Goal: Book appointment/travel/reservation

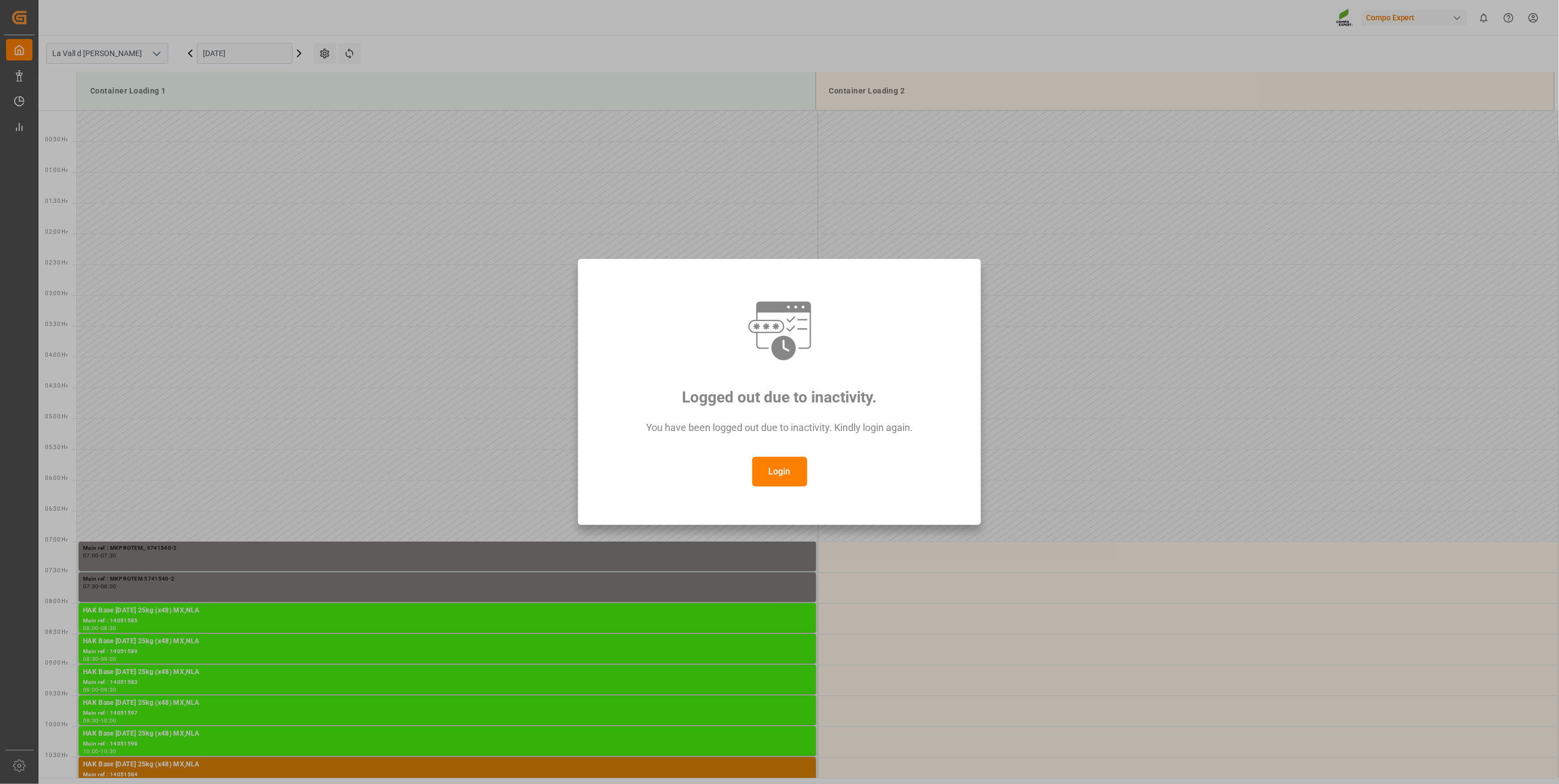
scroll to position [485, 0]
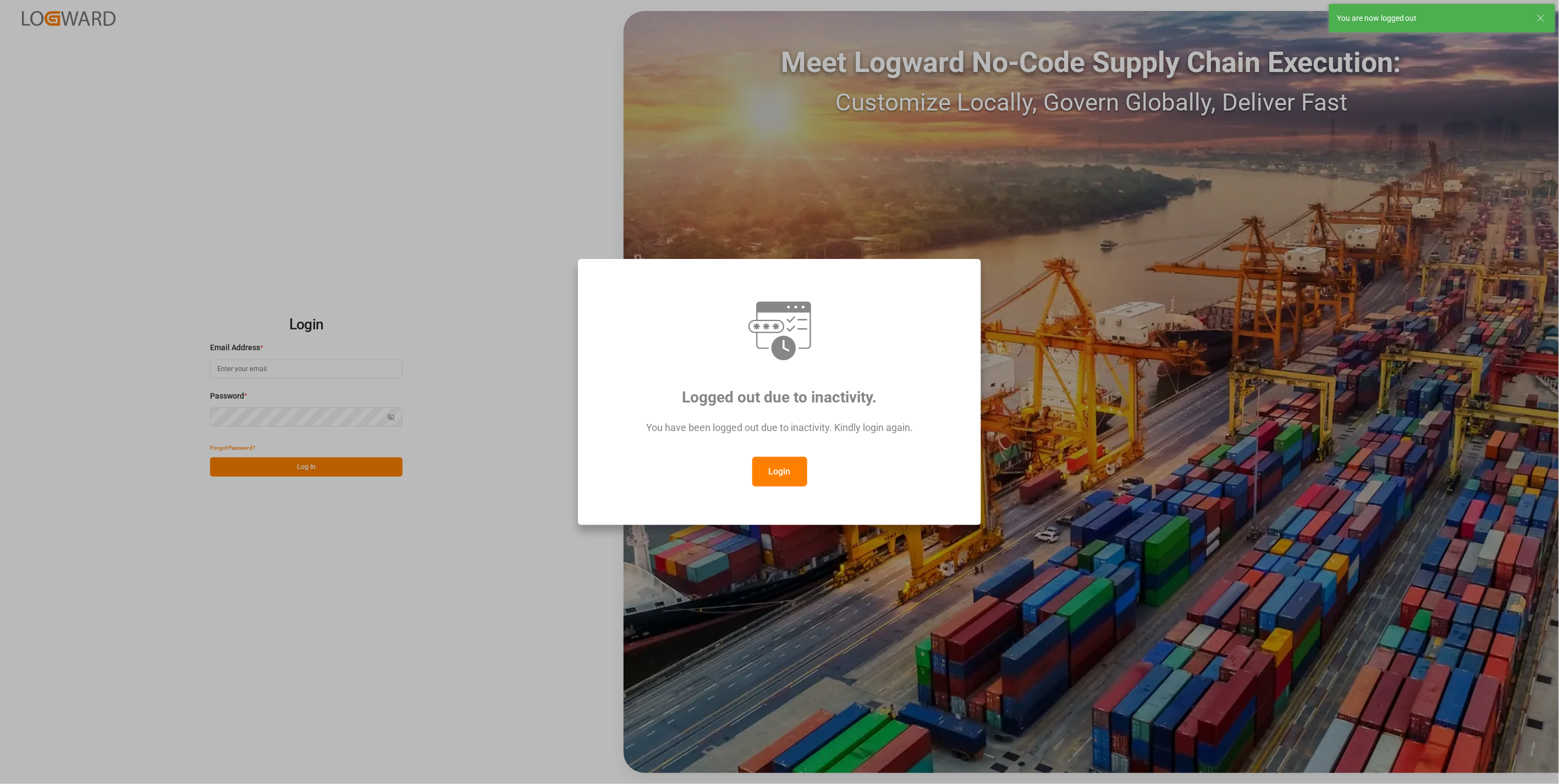
click at [769, 475] on button "Login" at bounding box center [780, 471] width 55 height 30
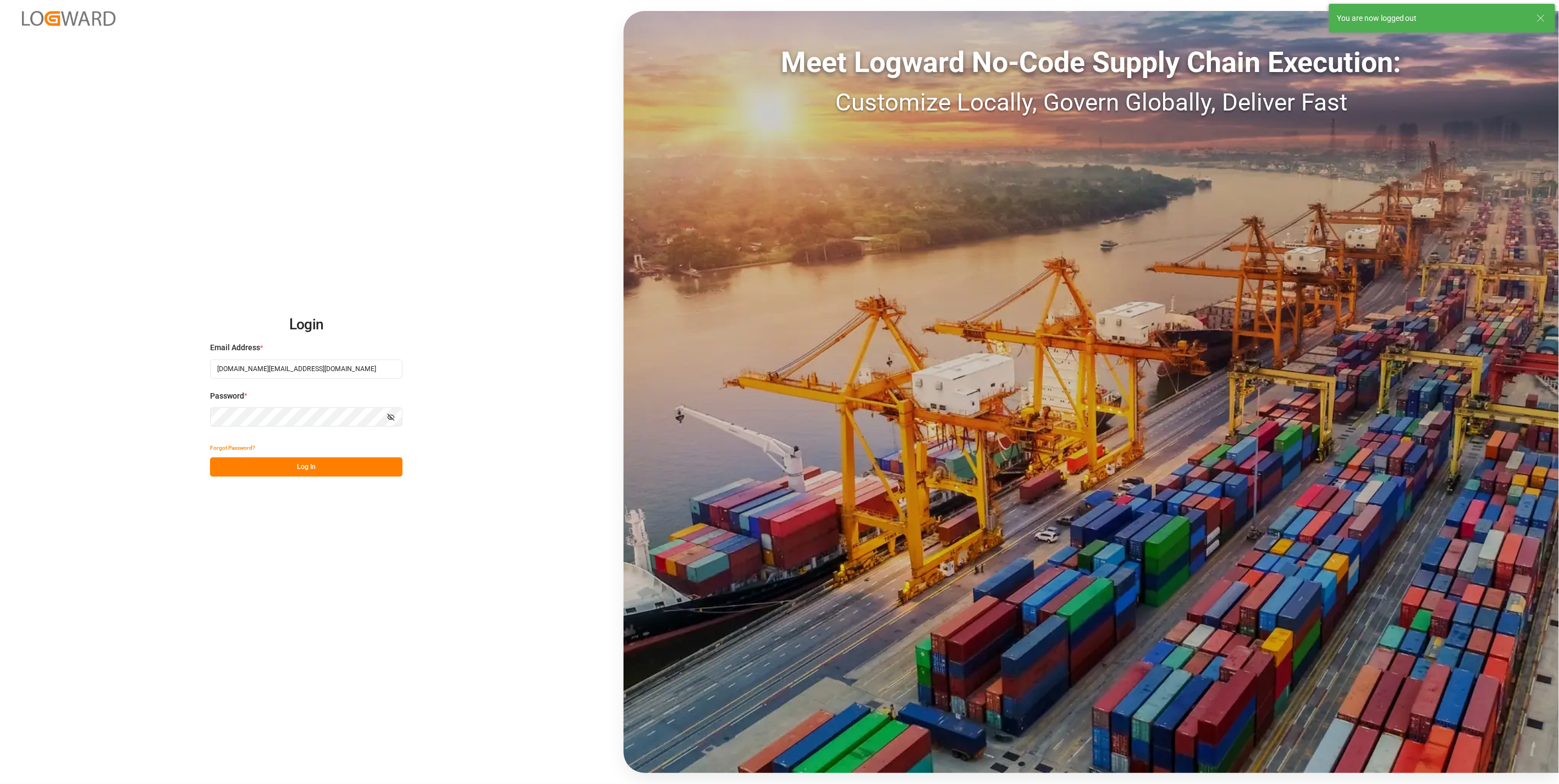
click at [240, 465] on button "Log In" at bounding box center [306, 467] width 192 height 19
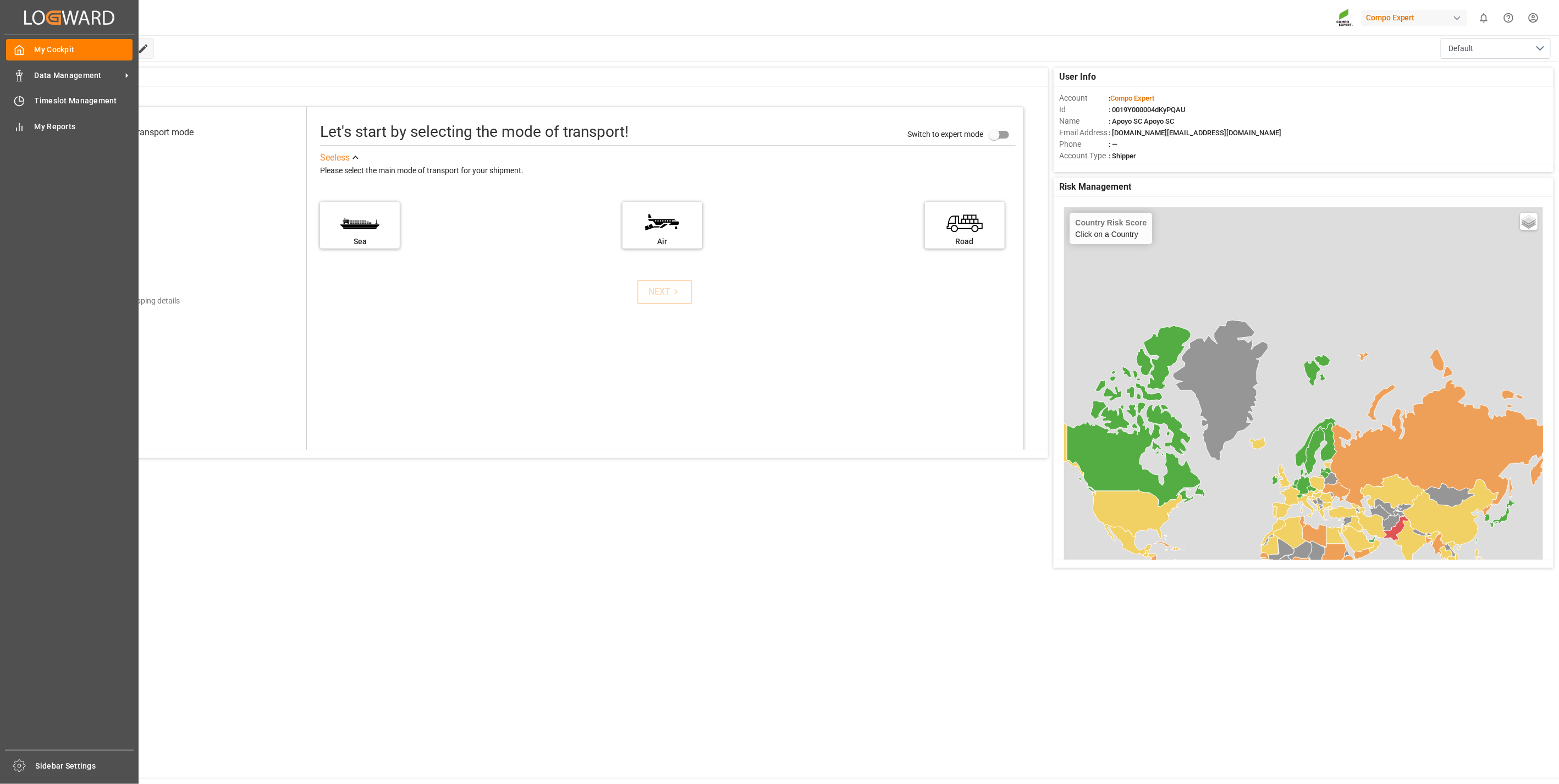
click at [22, 89] on div "My Cockpit My Cockpit Data Management Data Management Timeslot Management Times…" at bounding box center [69, 392] width 131 height 714
click at [21, 102] on icon at bounding box center [19, 101] width 11 height 11
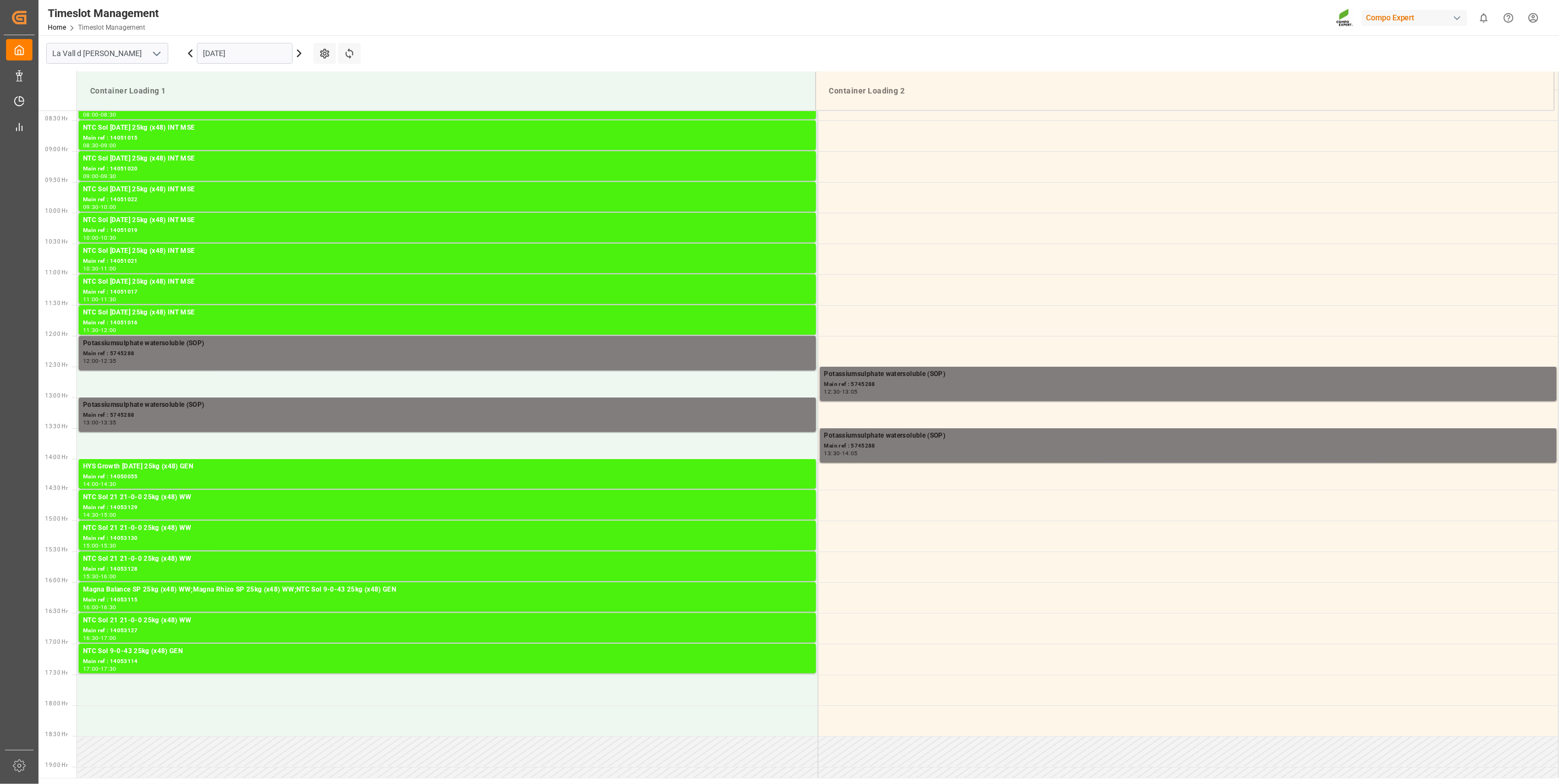
click at [243, 34] on div "Timeslot Management Home Timeslot Management Compo Expert 0 Notifications Only …" at bounding box center [795, 18] width 1528 height 35
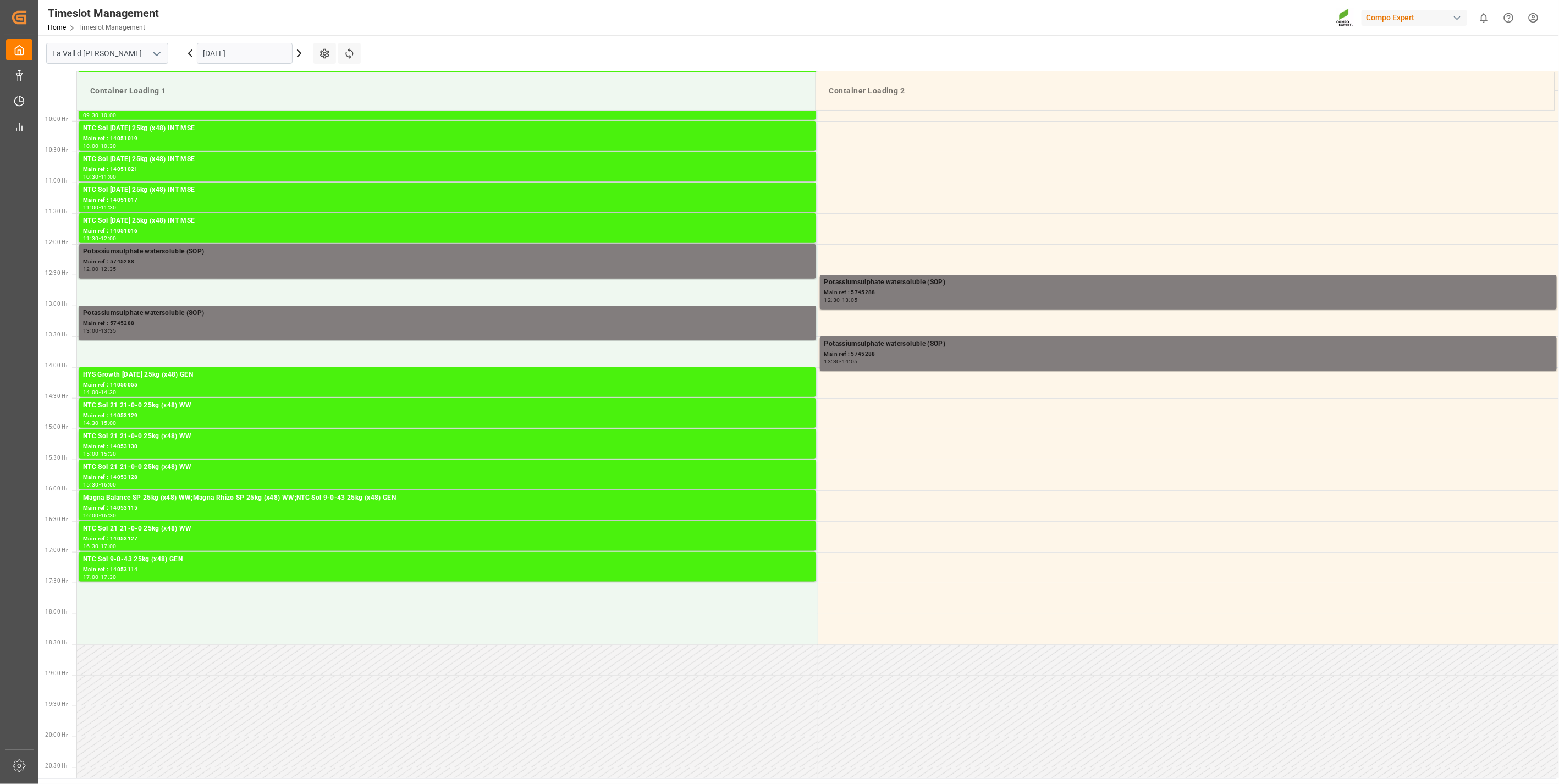
scroll to position [608, 0]
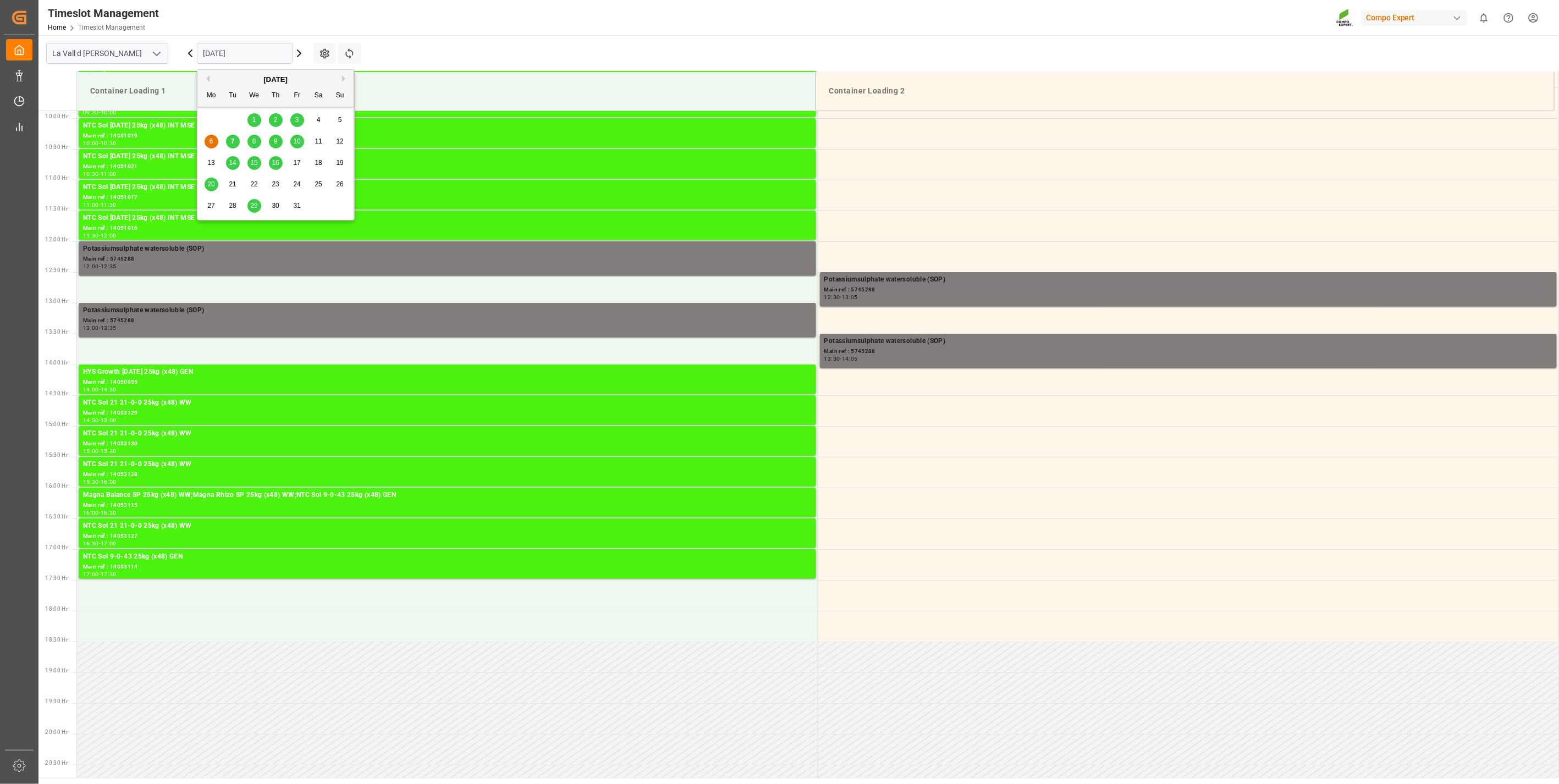
click at [243, 48] on input "[DATE]" at bounding box center [245, 53] width 96 height 21
click at [275, 143] on span "9" at bounding box center [276, 141] width 4 height 8
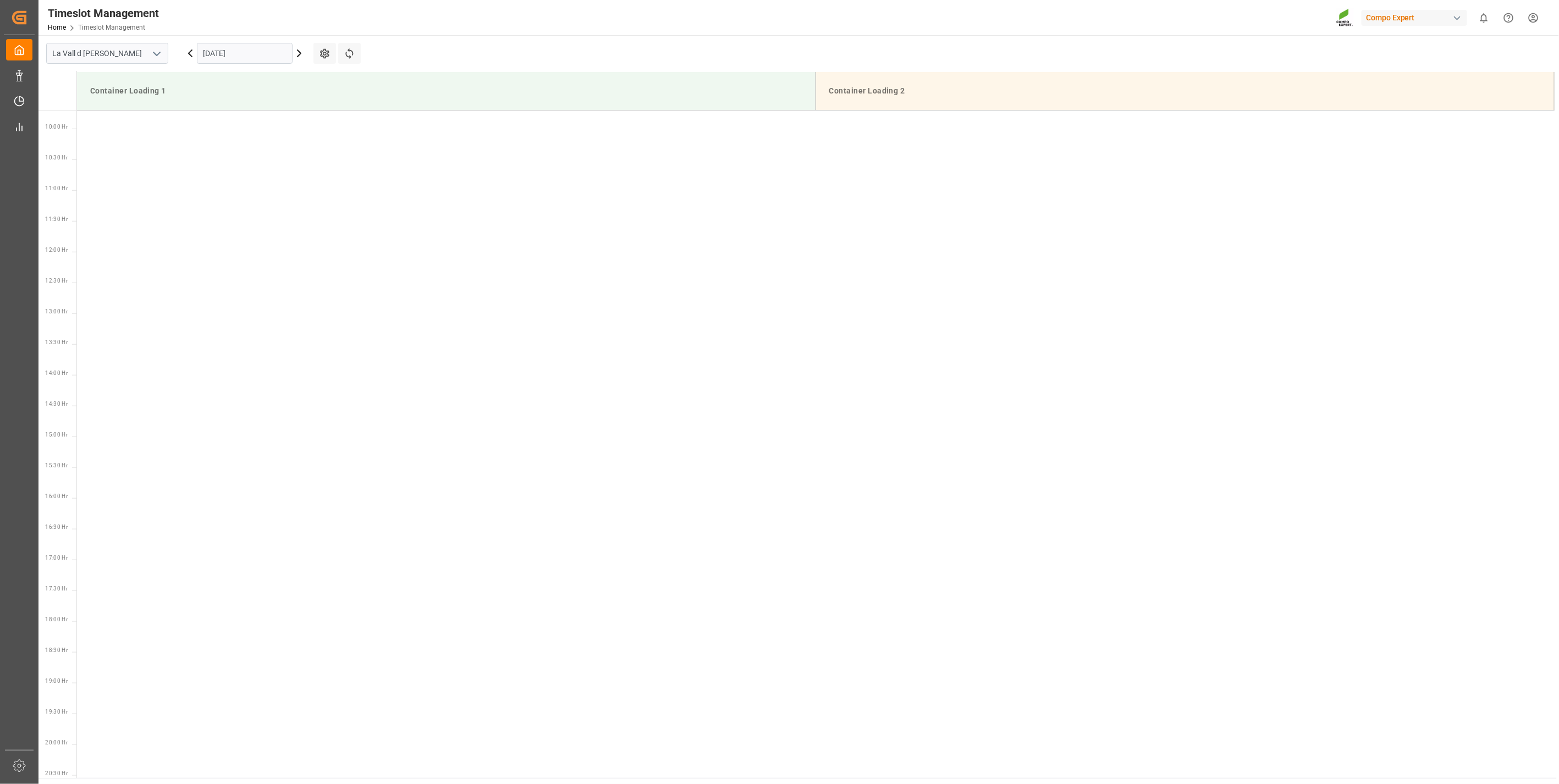
scroll to position [794, 0]
click at [240, 53] on input "[DATE]" at bounding box center [245, 53] width 96 height 21
click at [298, 148] on div "10" at bounding box center [297, 142] width 14 height 13
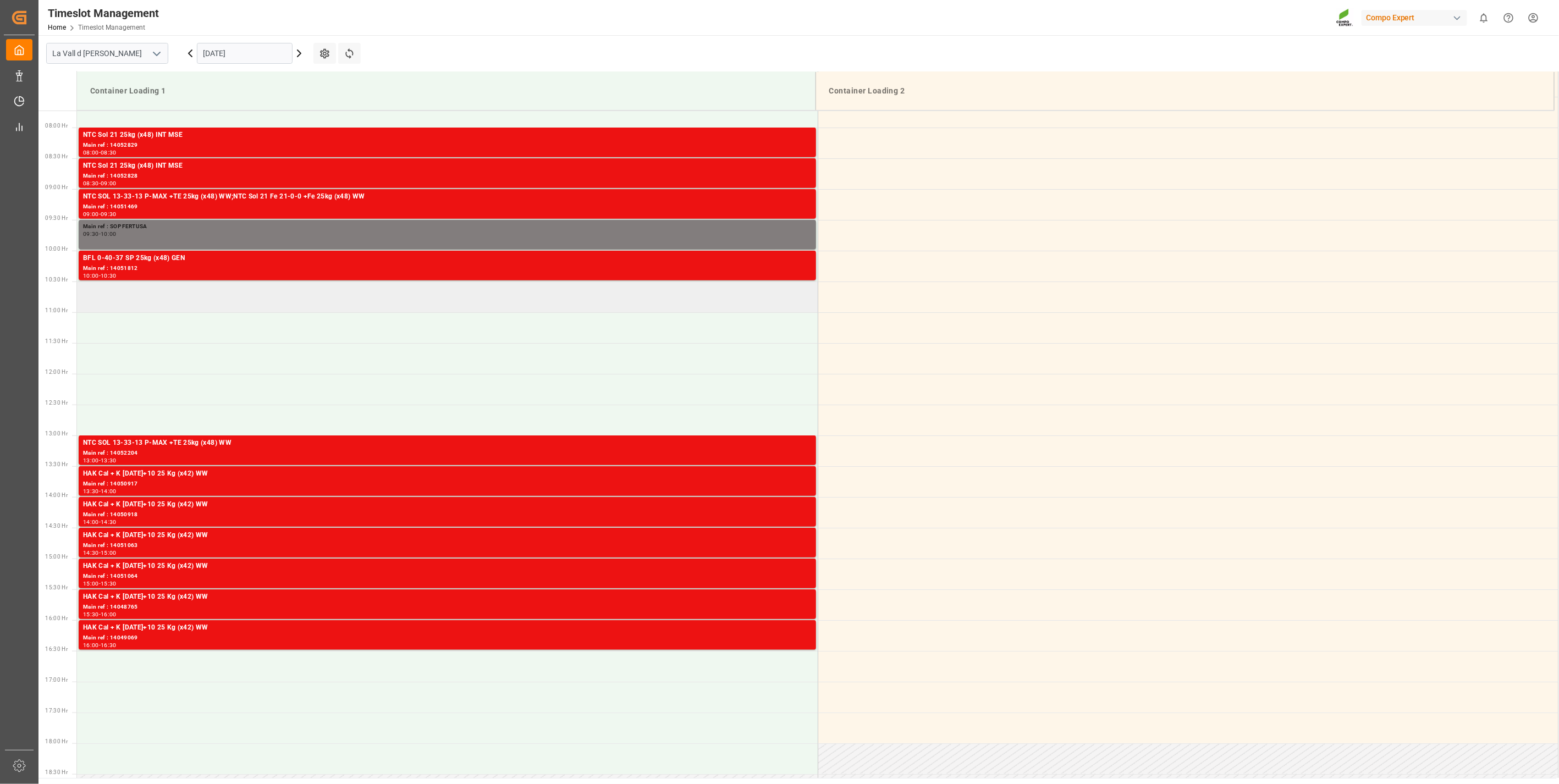
scroll to position [486, 0]
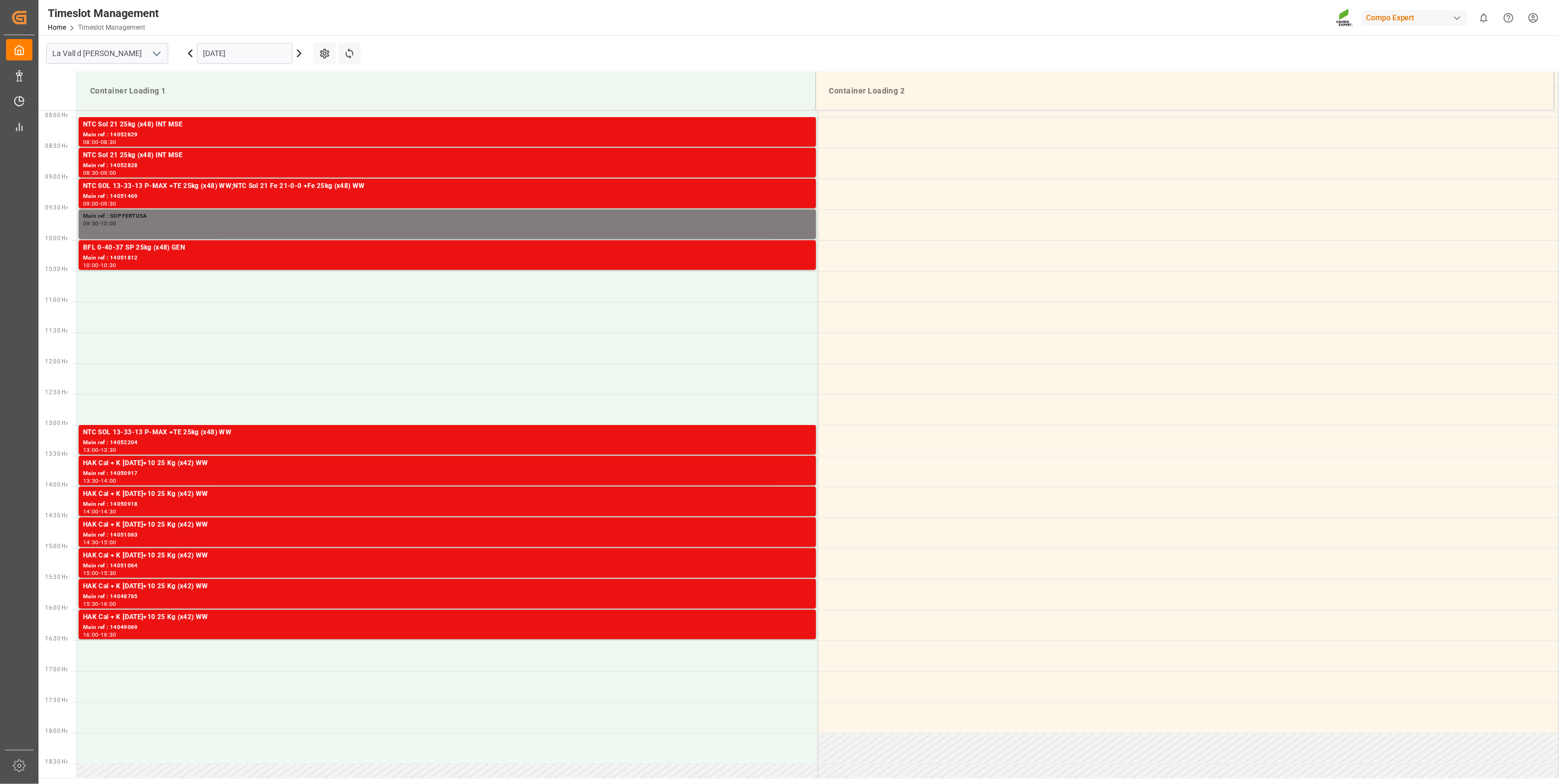
click at [223, 50] on input "[DATE]" at bounding box center [245, 53] width 96 height 21
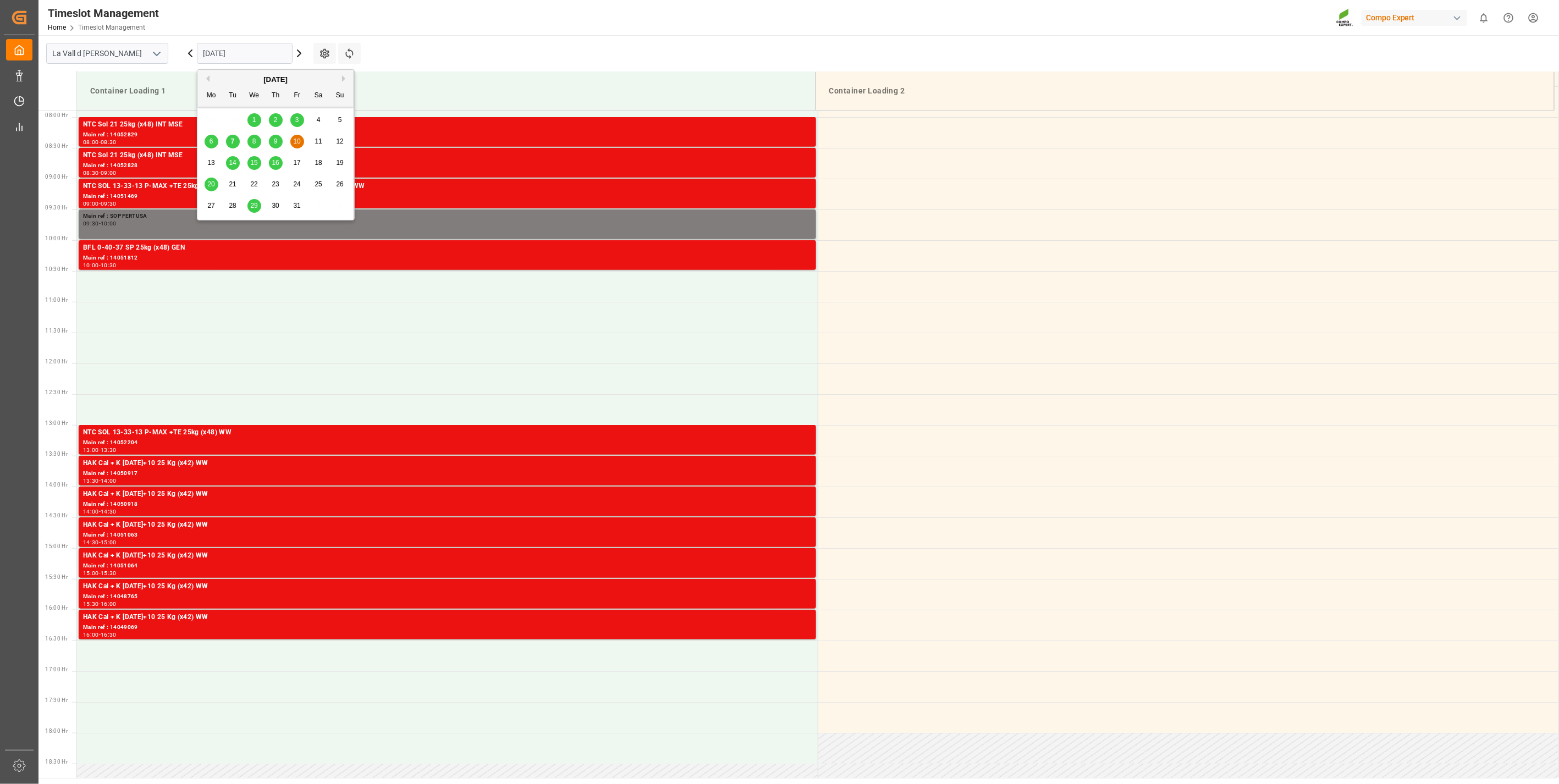
click at [278, 142] on div "9" at bounding box center [275, 142] width 14 height 13
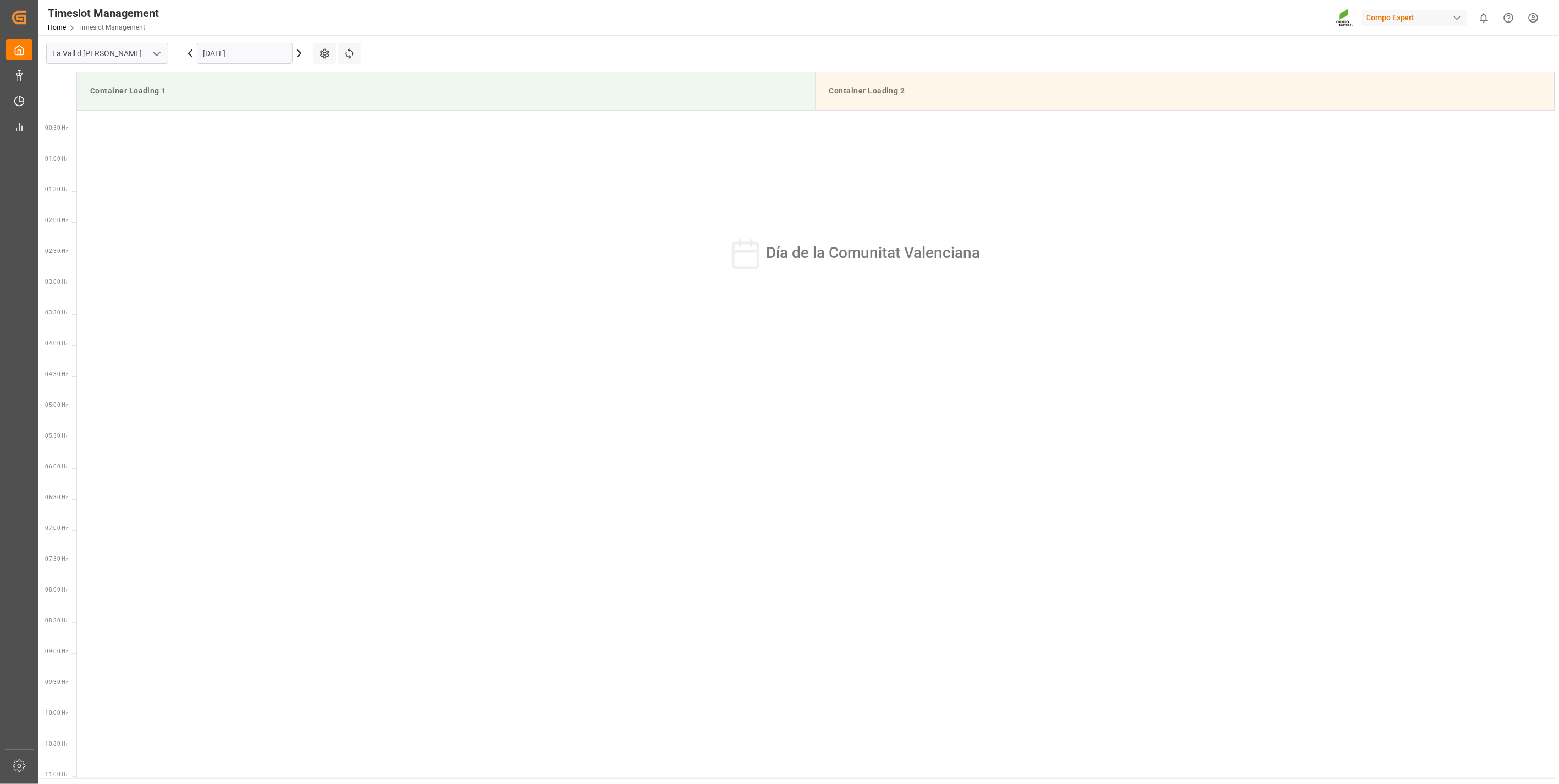
scroll to position [0, 0]
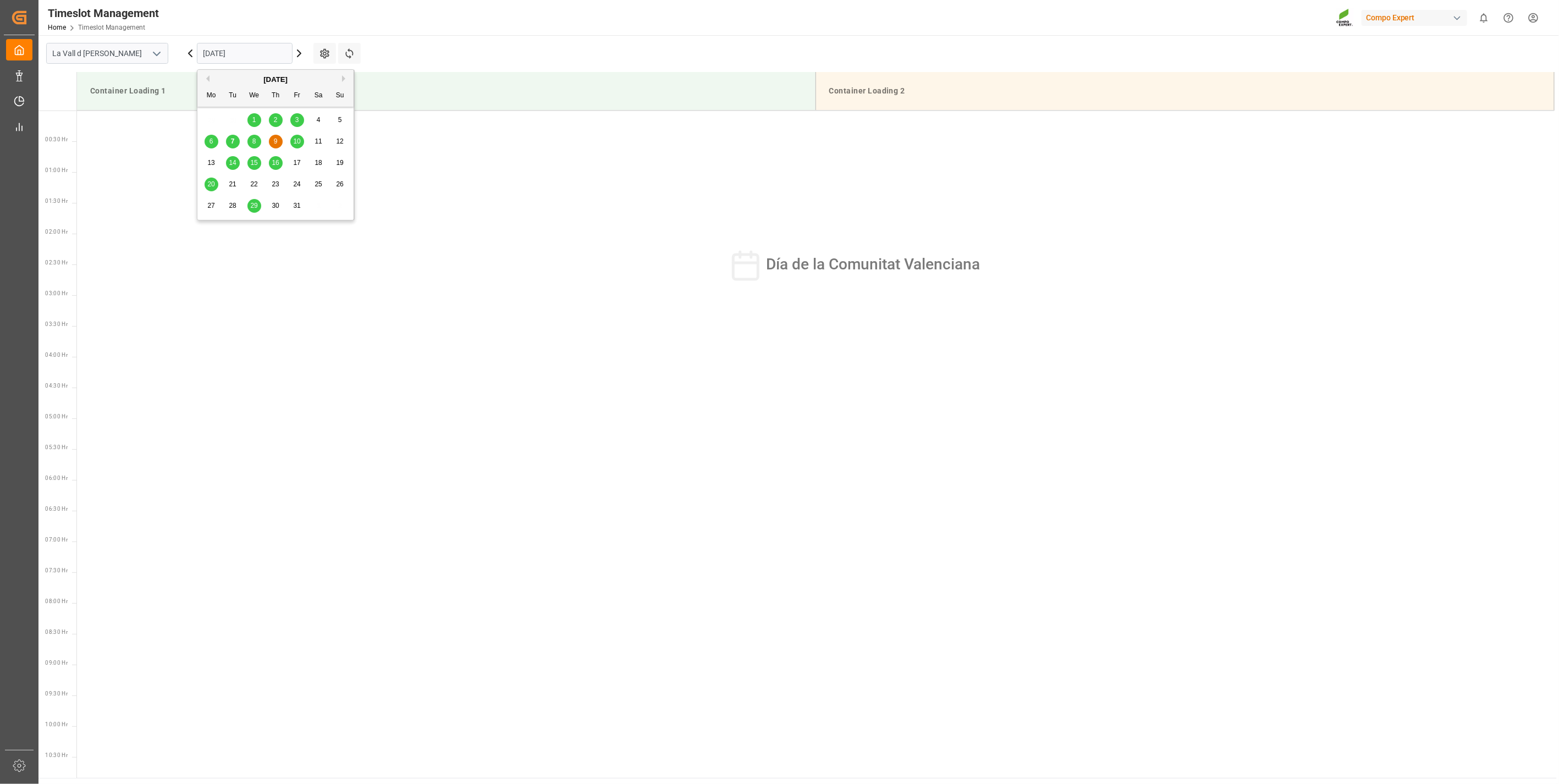
drag, startPoint x: 264, startPoint y: 56, endPoint x: 326, endPoint y: 96, distance: 73.8
click at [265, 56] on input "[DATE]" at bounding box center [245, 53] width 96 height 21
click at [296, 140] on span "10" at bounding box center [297, 141] width 7 height 8
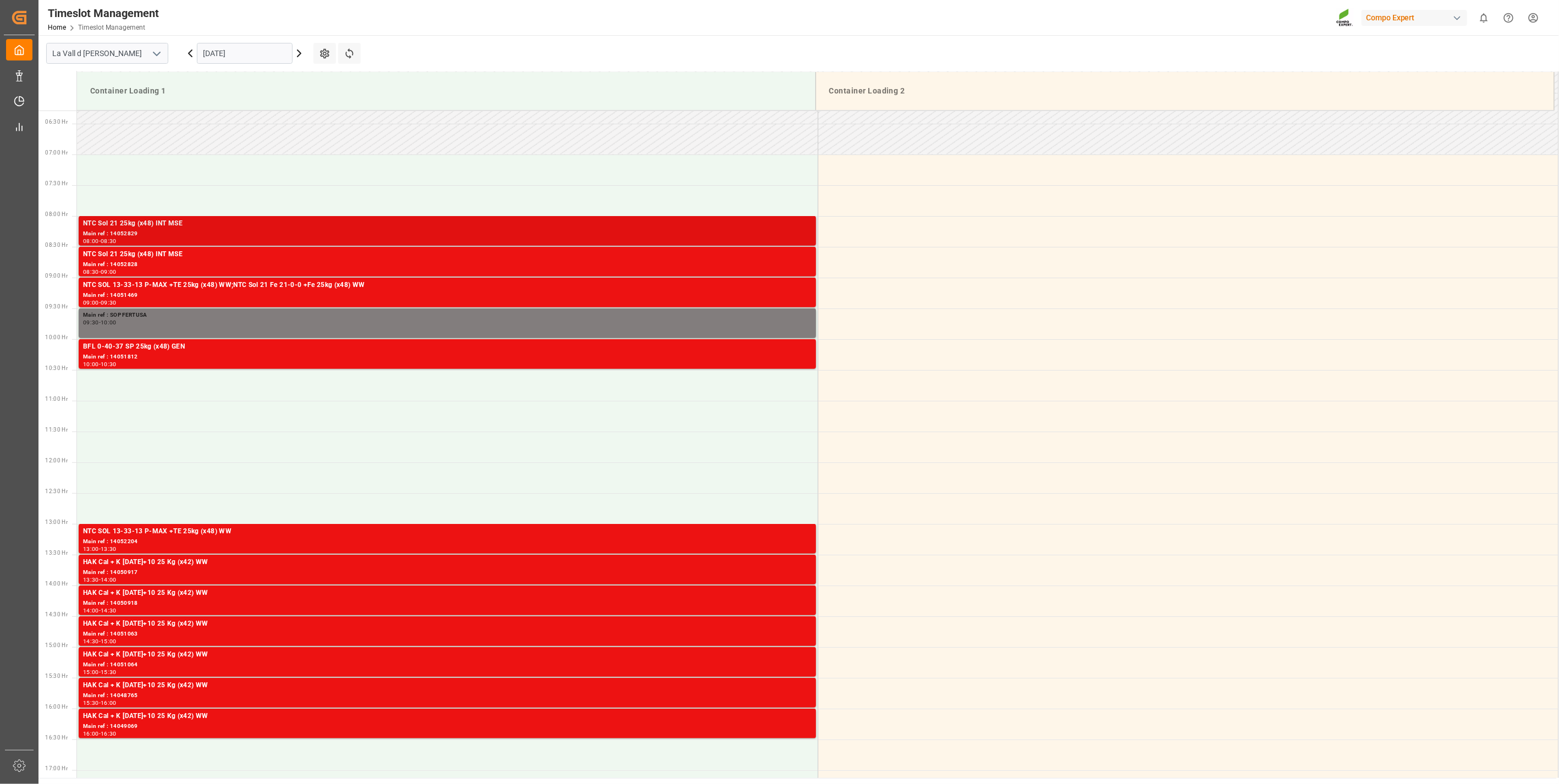
scroll to position [425, 0]
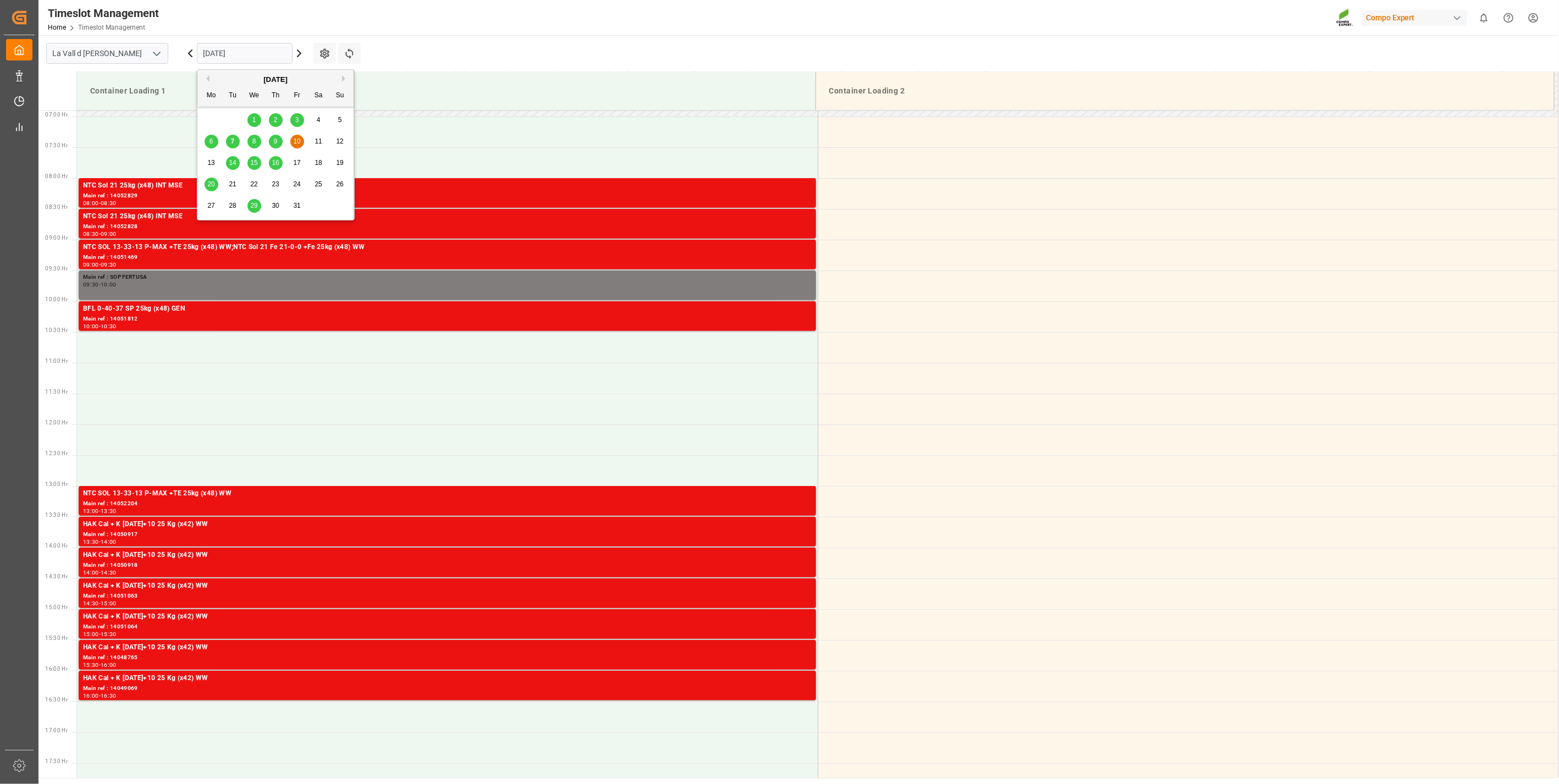
drag, startPoint x: 232, startPoint y: 56, endPoint x: 267, endPoint y: 145, distance: 95.6
click at [232, 56] on input "[DATE]" at bounding box center [245, 53] width 96 height 21
click at [250, 140] on div "8" at bounding box center [254, 142] width 14 height 13
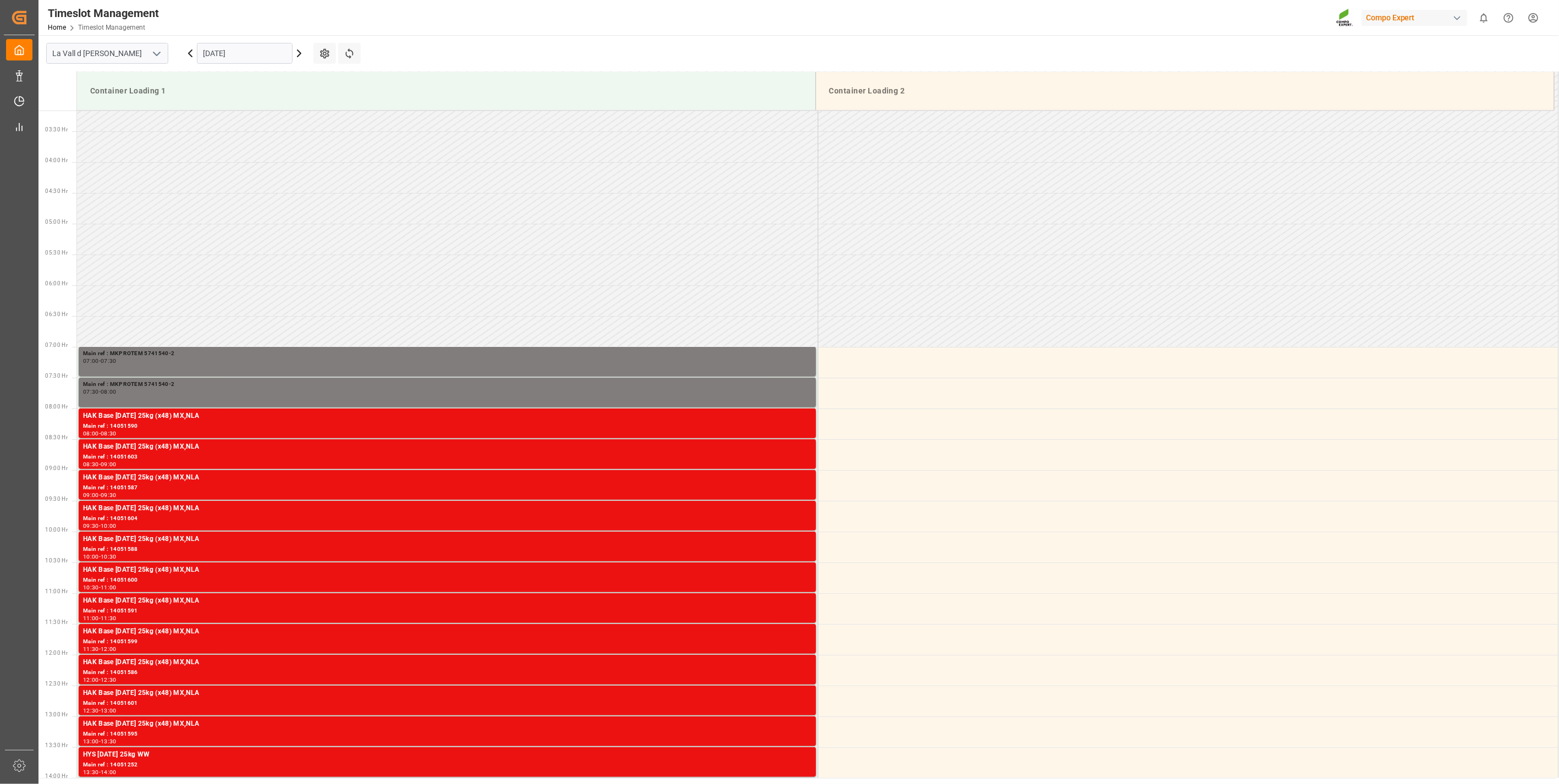
scroll to position [181, 0]
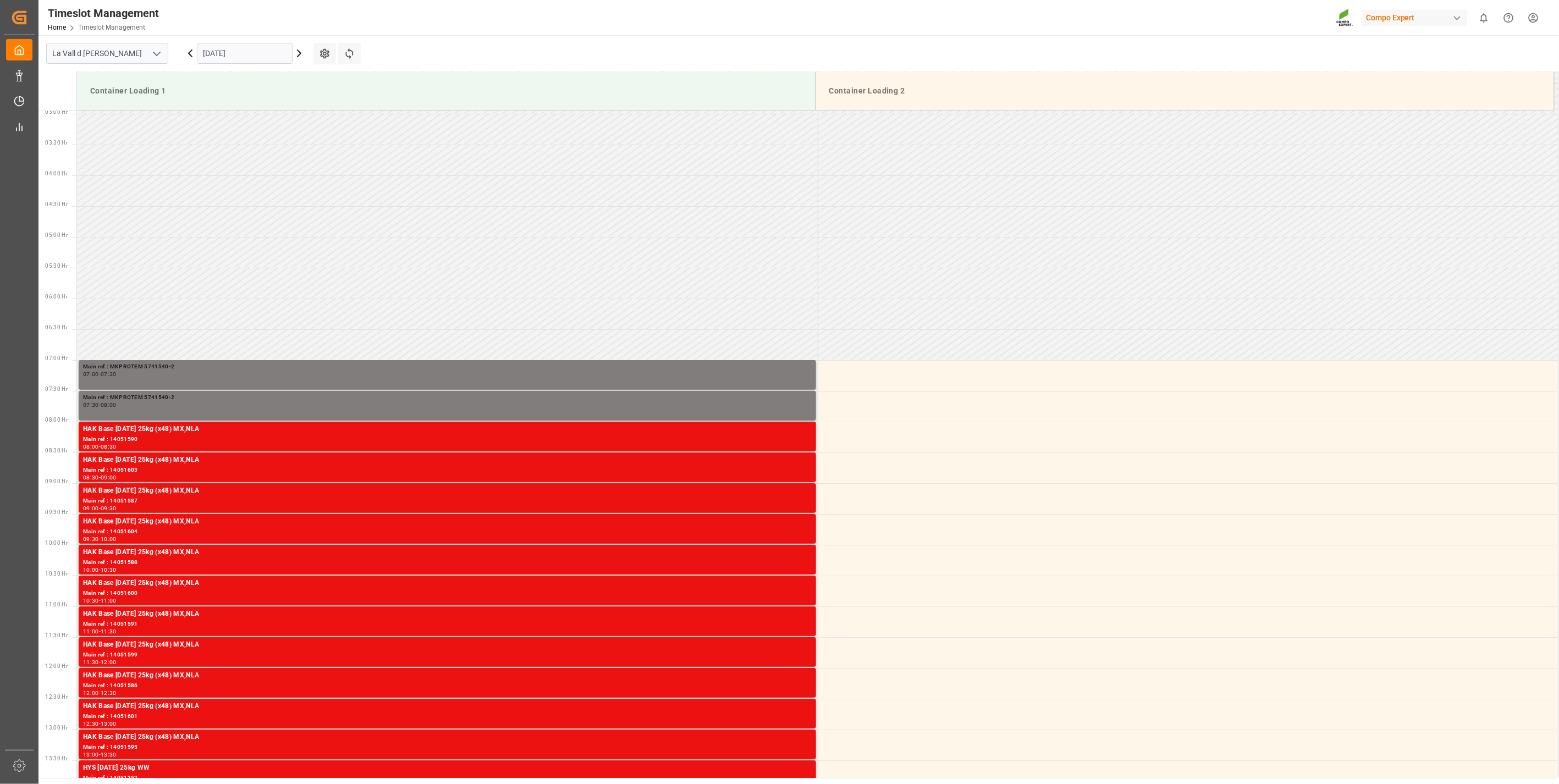
click at [215, 61] on input "[DATE]" at bounding box center [245, 53] width 96 height 21
click at [295, 146] on div "10" at bounding box center [297, 142] width 14 height 13
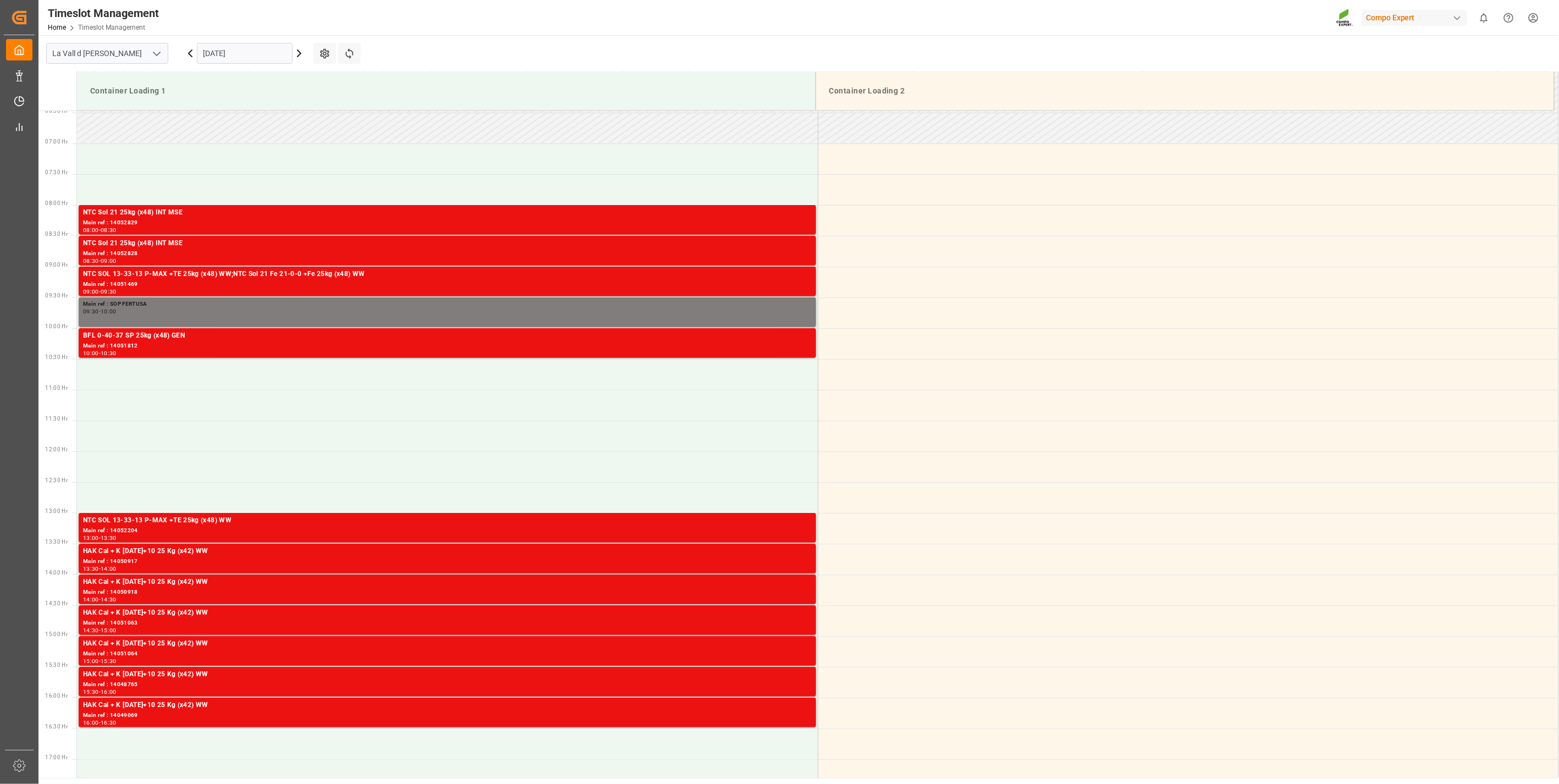
scroll to position [425, 0]
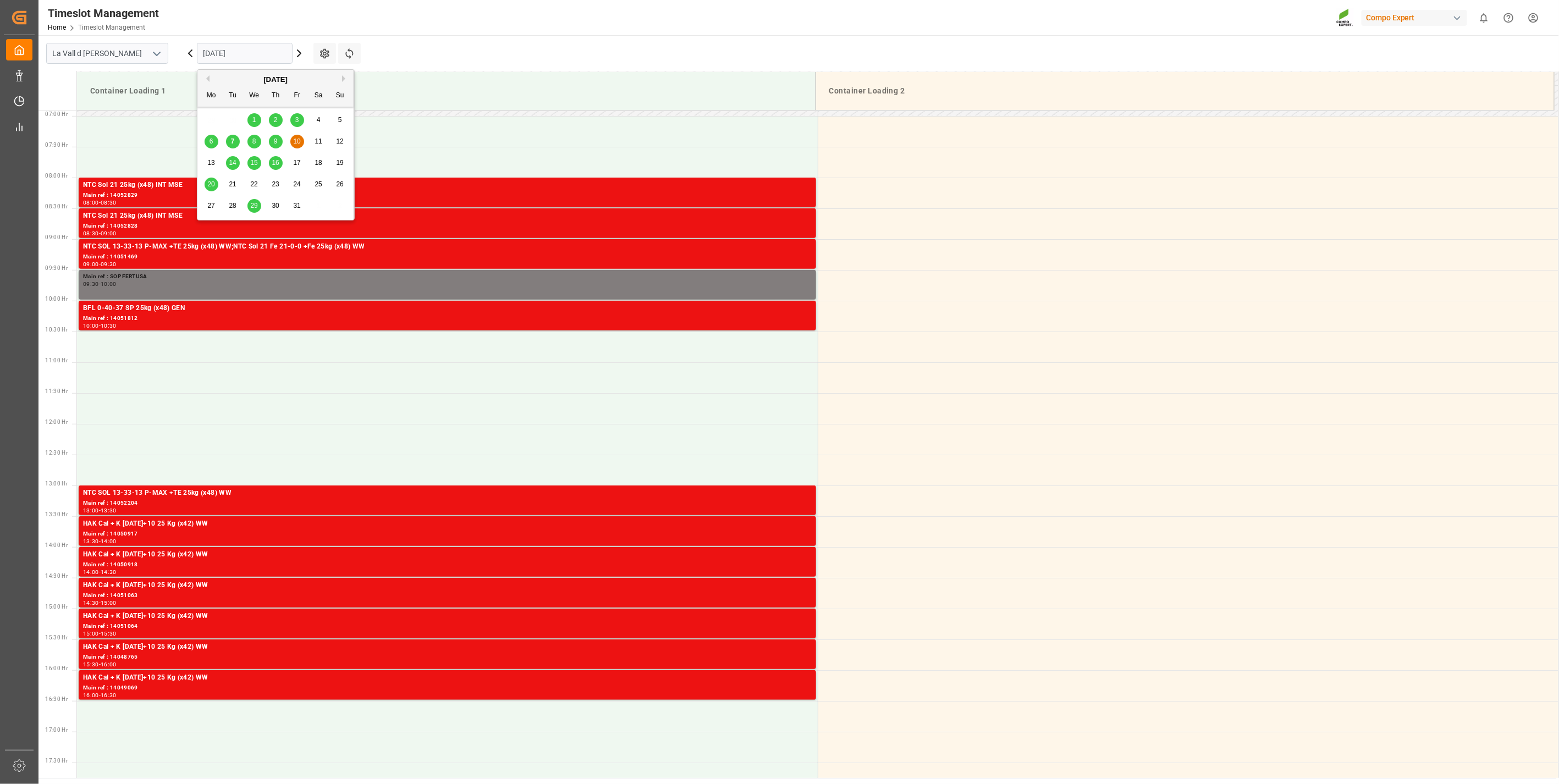
drag, startPoint x: 237, startPoint y: 61, endPoint x: 237, endPoint y: 69, distance: 8.0
click at [237, 62] on input "[DATE]" at bounding box center [245, 53] width 96 height 21
click at [344, 76] on button "Next Month" at bounding box center [345, 78] width 7 height 7
click at [251, 145] on div "5" at bounding box center [254, 142] width 14 height 13
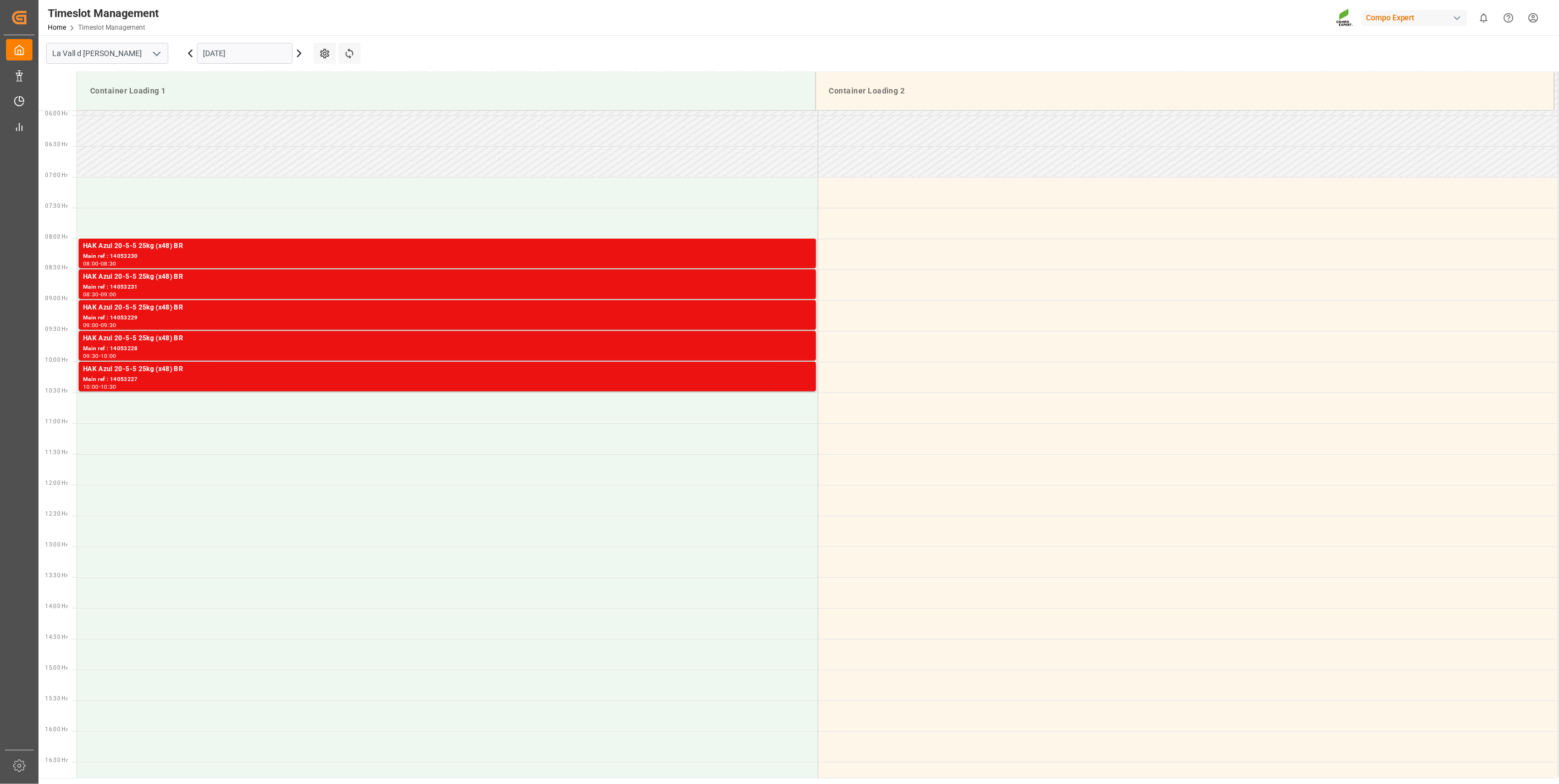
scroll to position [364, 0]
click at [218, 53] on input "[DATE]" at bounding box center [245, 53] width 96 height 21
click at [209, 78] on div "[DATE]" at bounding box center [275, 80] width 156 height 11
click at [209, 77] on div "[DATE]" at bounding box center [275, 80] width 156 height 11
click at [208, 77] on button "Previous Month" at bounding box center [206, 78] width 7 height 7
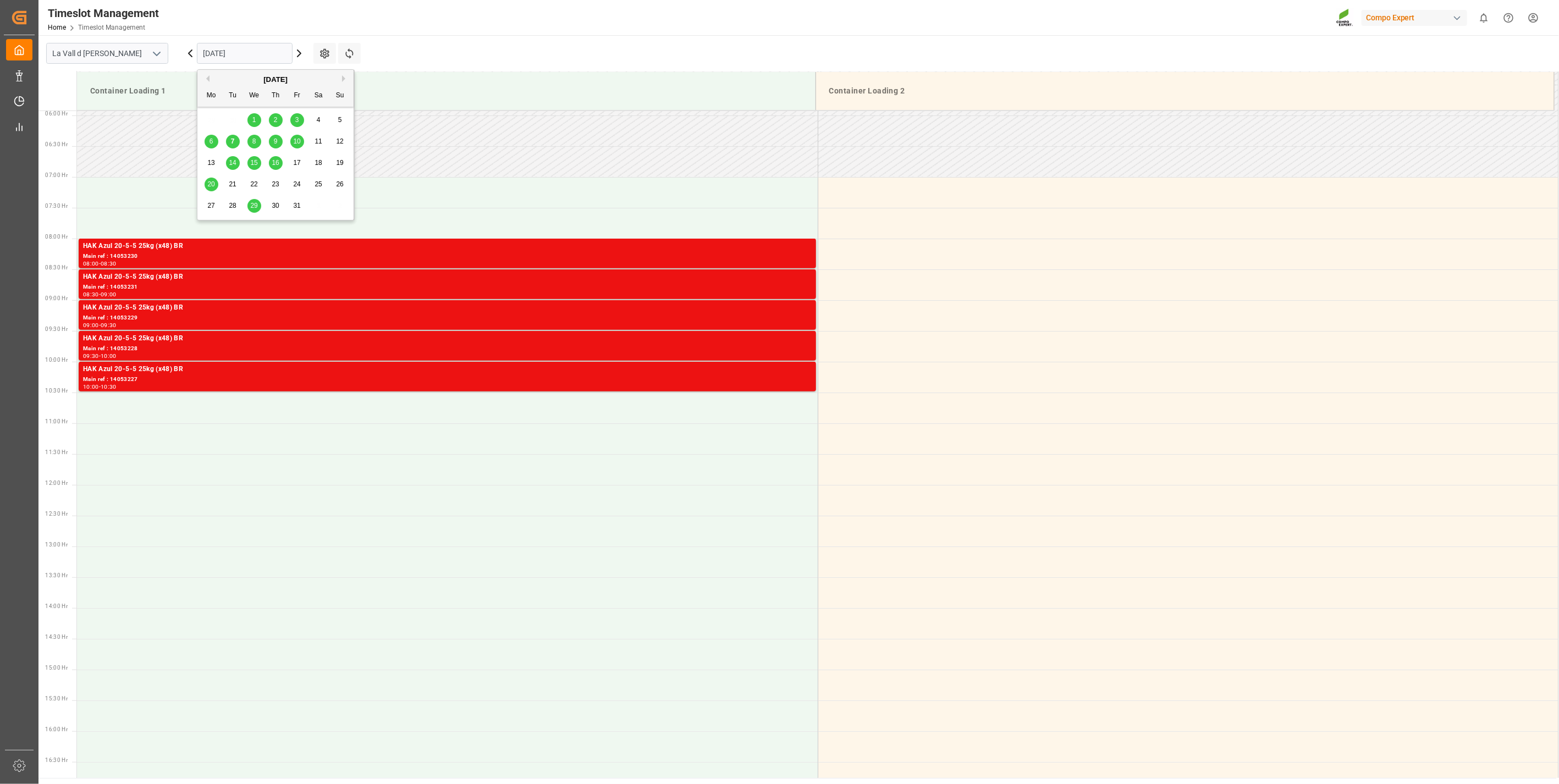
click at [208, 77] on button "Previous Month" at bounding box center [206, 78] width 7 height 7
click at [342, 79] on button "Next Month" at bounding box center [345, 78] width 7 height 7
click at [294, 140] on span "10" at bounding box center [297, 141] width 7 height 8
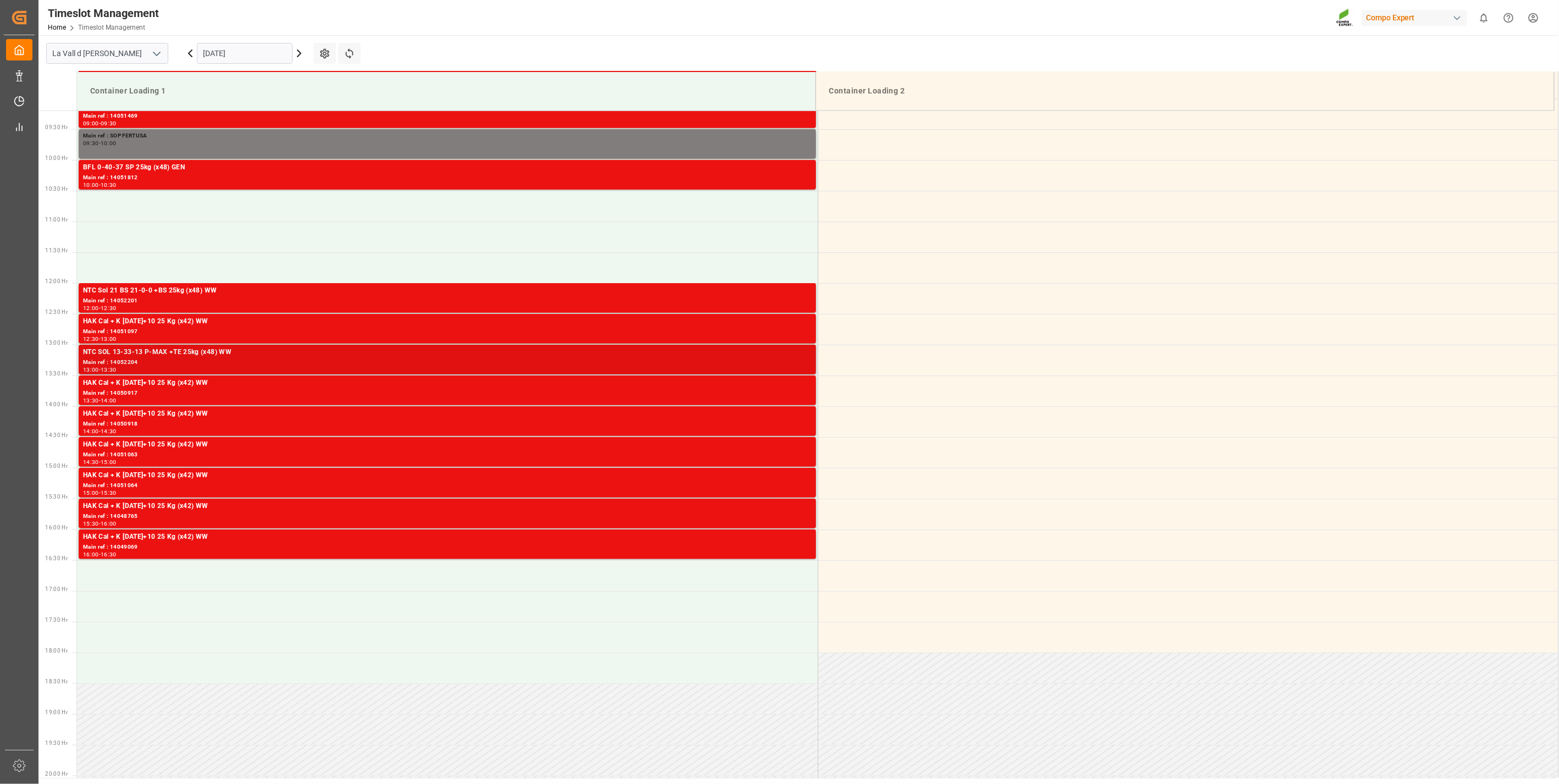
scroll to position [487, 0]
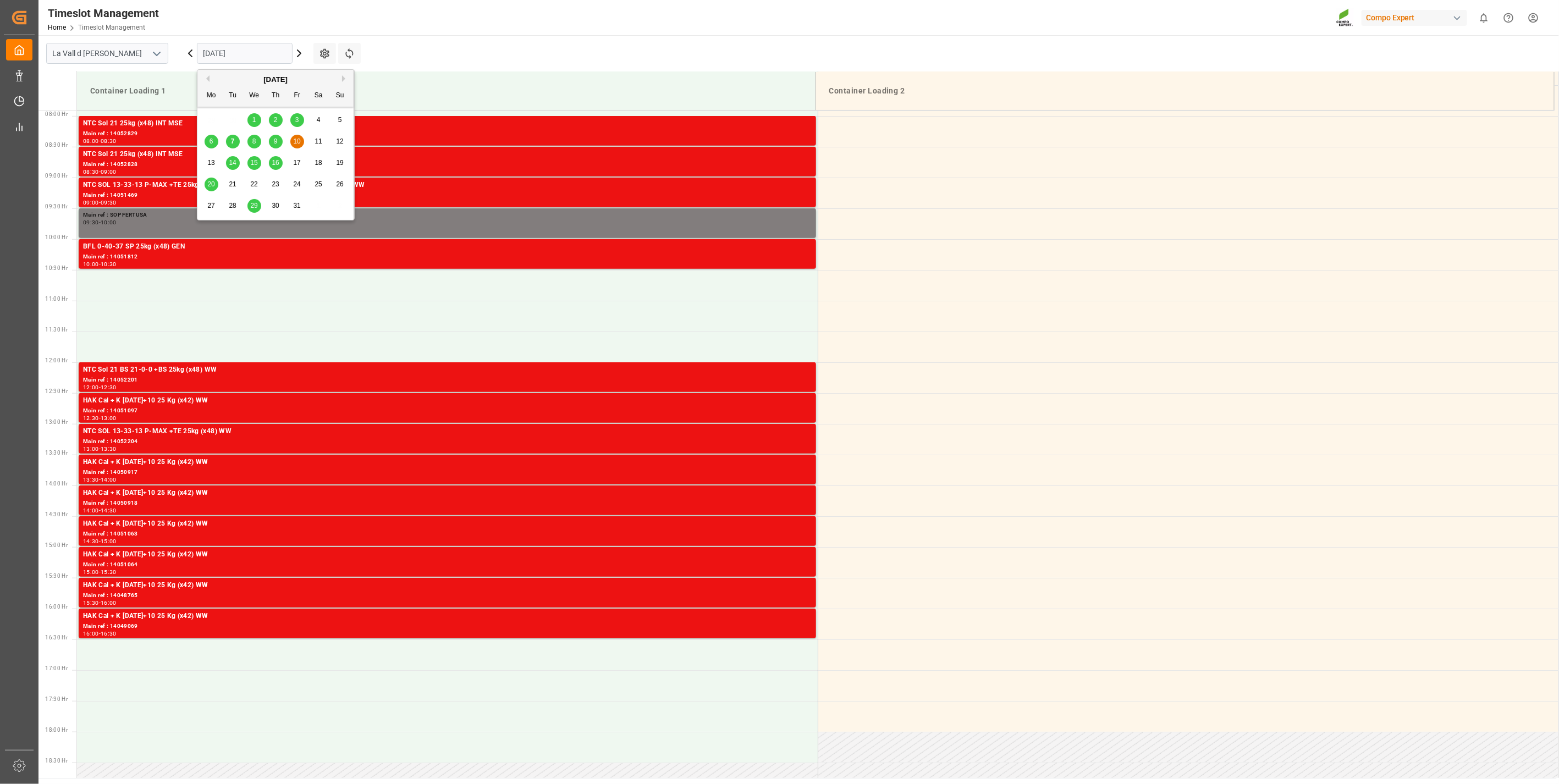
click at [229, 51] on input "[DATE]" at bounding box center [245, 53] width 96 height 21
click at [237, 143] on div "7" at bounding box center [232, 142] width 14 height 13
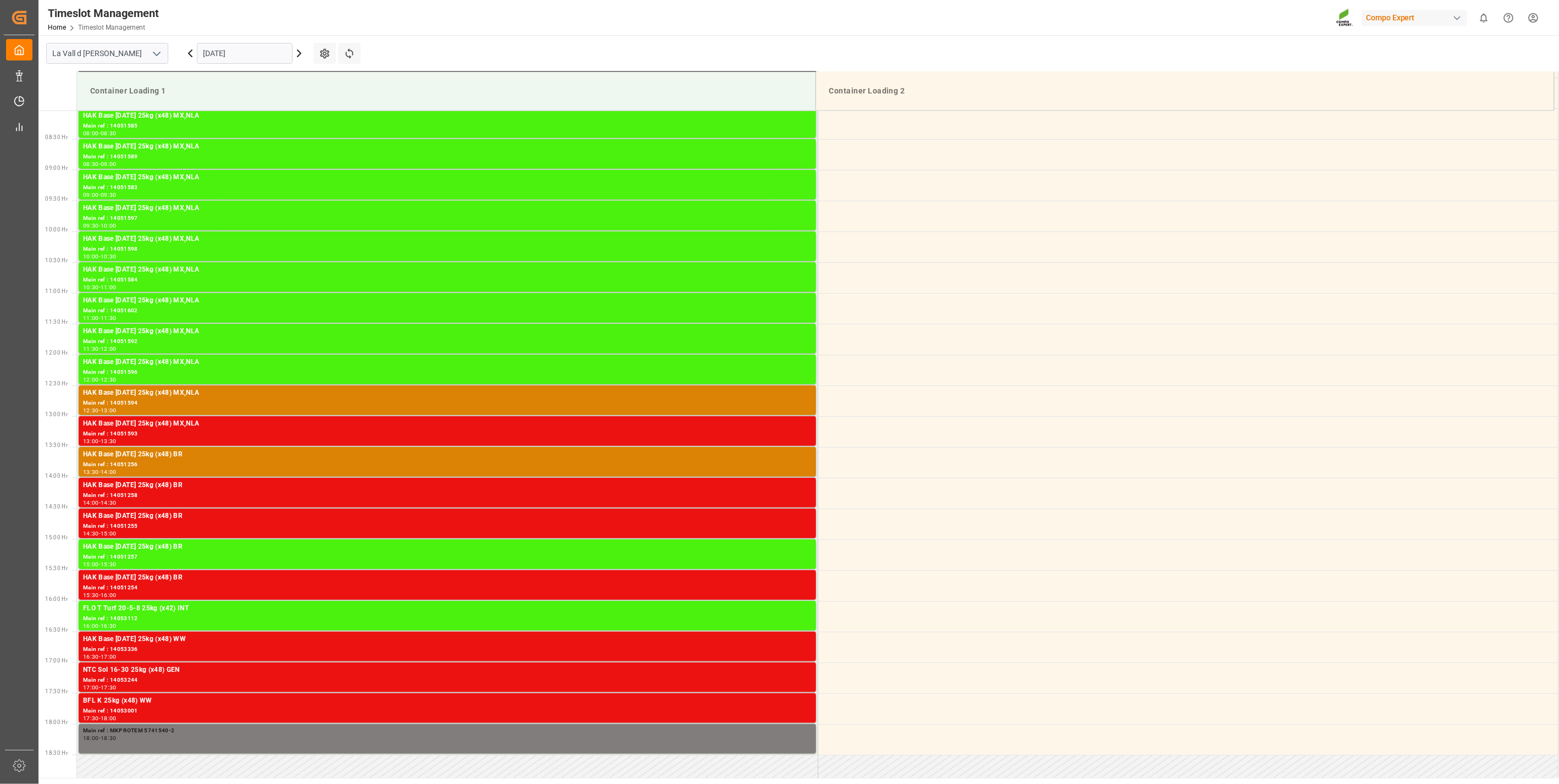
scroll to position [731, 0]
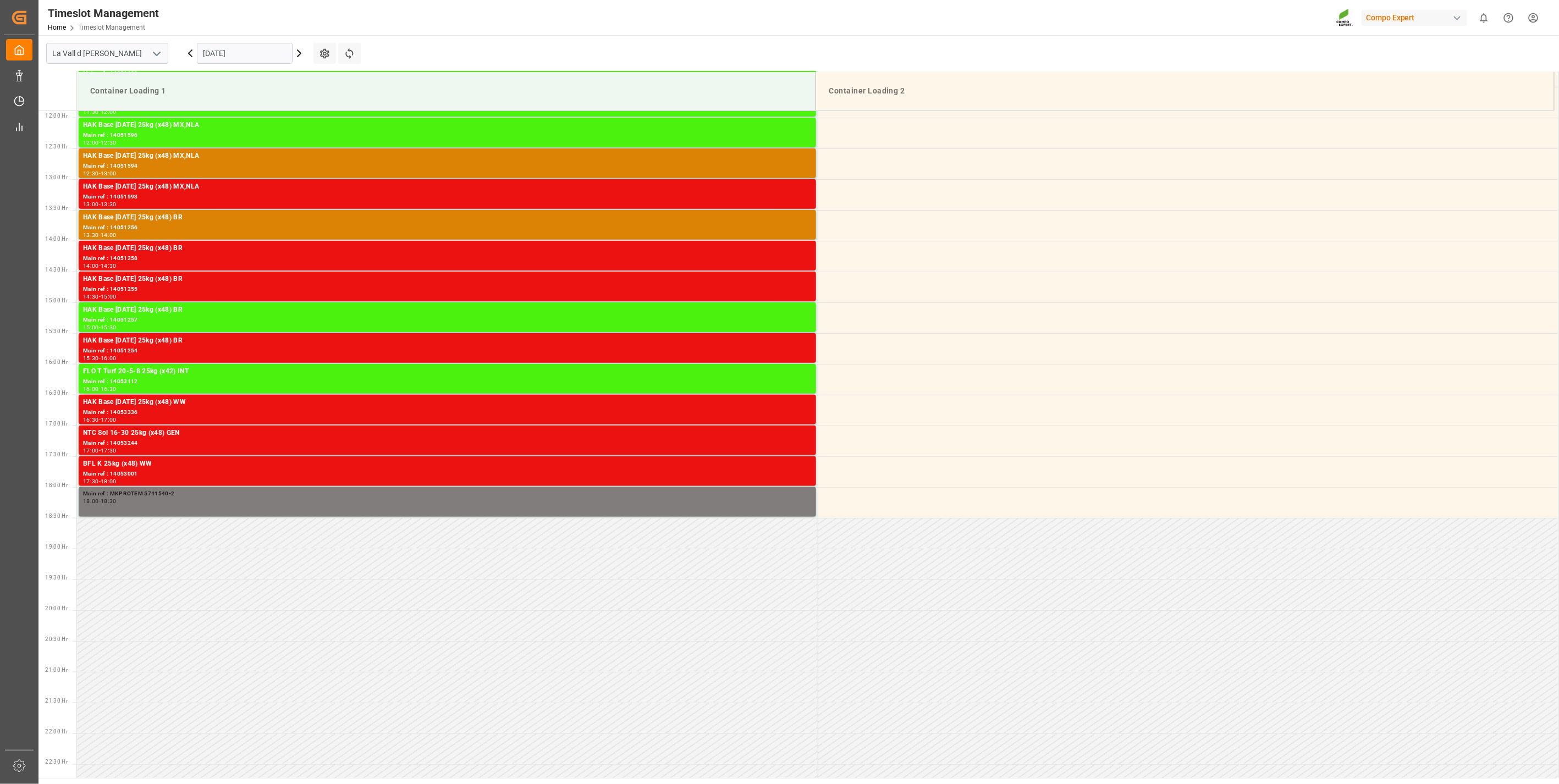
click at [226, 53] on input "[DATE]" at bounding box center [245, 53] width 96 height 21
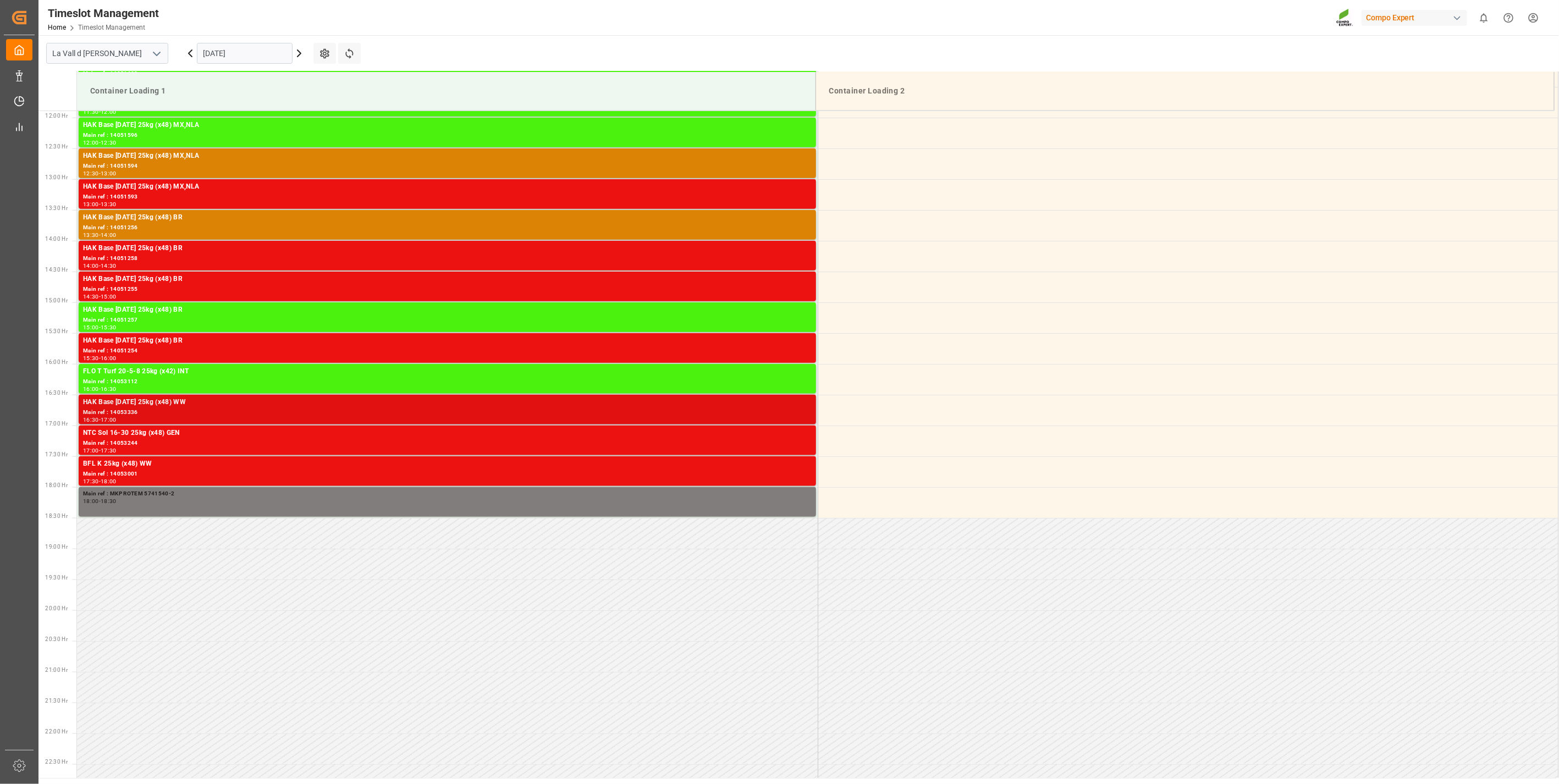
click at [139, 409] on div "Main ref : 14053336" at bounding box center [447, 412] width 729 height 9
